Goal: Check status: Check status

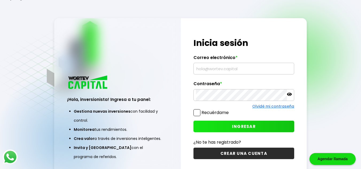
click at [206, 67] on input "text" at bounding box center [244, 68] width 96 height 11
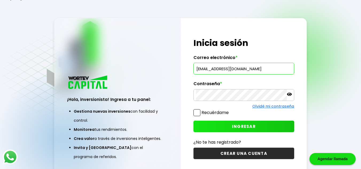
type input "[EMAIL_ADDRESS][DOMAIN_NAME]"
click at [241, 127] on span "INGRESAR" at bounding box center [244, 127] width 24 height 6
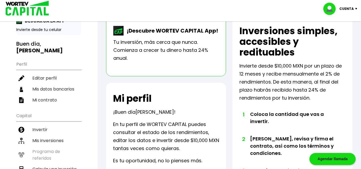
scroll to position [53, 0]
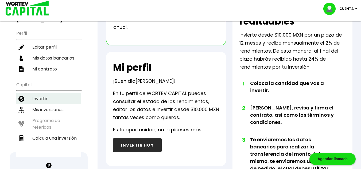
click at [37, 93] on li "Invertir" at bounding box center [48, 98] width 65 height 11
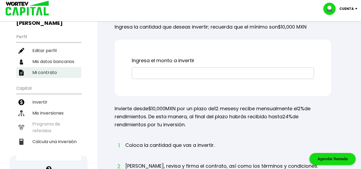
scroll to position [53, 0]
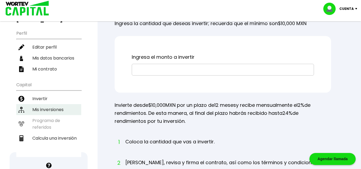
click at [39, 104] on li "Mis inversiones" at bounding box center [48, 109] width 65 height 11
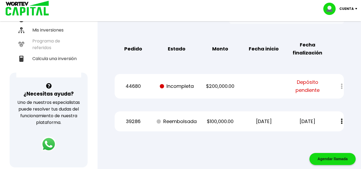
scroll to position [134, 0]
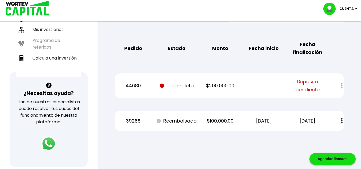
click at [309, 87] on span "Depósito pendiente" at bounding box center [307, 86] width 37 height 16
click at [342, 86] on div at bounding box center [338, 85] width 11 height 11
click at [342, 87] on div at bounding box center [338, 85] width 11 height 11
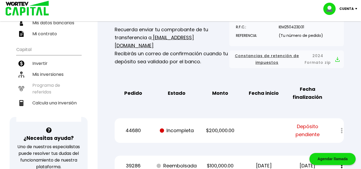
scroll to position [160, 0]
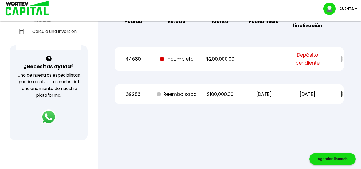
click at [302, 60] on span "Depósito pendiente" at bounding box center [307, 59] width 37 height 16
click at [341, 60] on div at bounding box center [338, 58] width 11 height 11
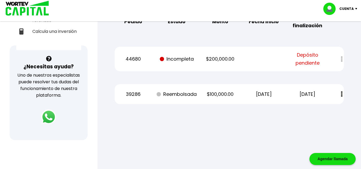
click at [87, 135] on div "¿Necesitas ayuda? Uno de nuestros especialistas puede resolver tus dudas del fu…" at bounding box center [49, 92] width 78 height 95
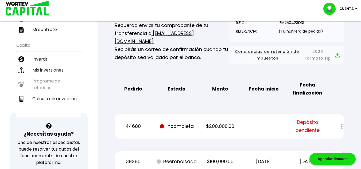
scroll to position [134, 0]
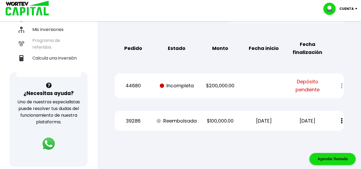
click at [341, 84] on div at bounding box center [338, 85] width 11 height 11
click at [343, 86] on div at bounding box center [338, 85] width 11 height 11
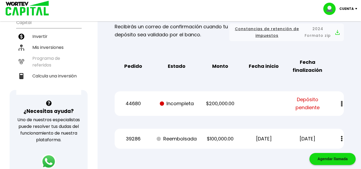
scroll to position [0, 0]
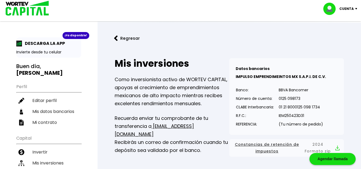
click at [351, 10] on p "Cuenta" at bounding box center [347, 9] width 14 height 8
click at [344, 37] on li "Cerrar sesión" at bounding box center [341, 35] width 43 height 11
